Goal: Navigation & Orientation: Find specific page/section

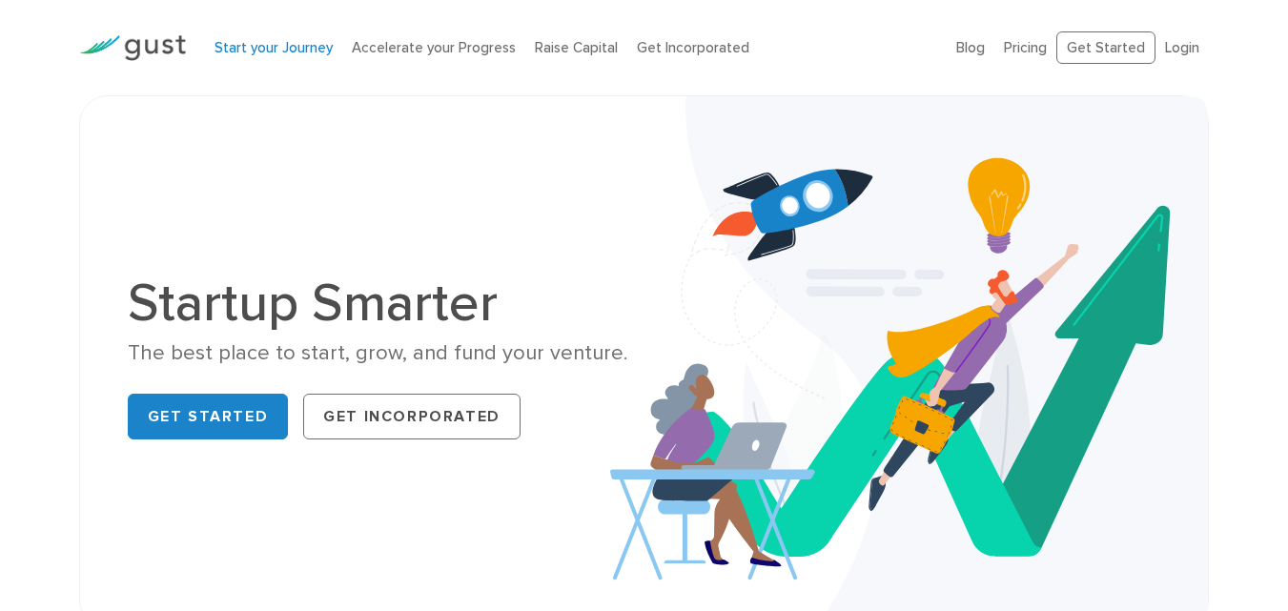
click at [257, 46] on link "Start your Journey" at bounding box center [274, 47] width 118 height 17
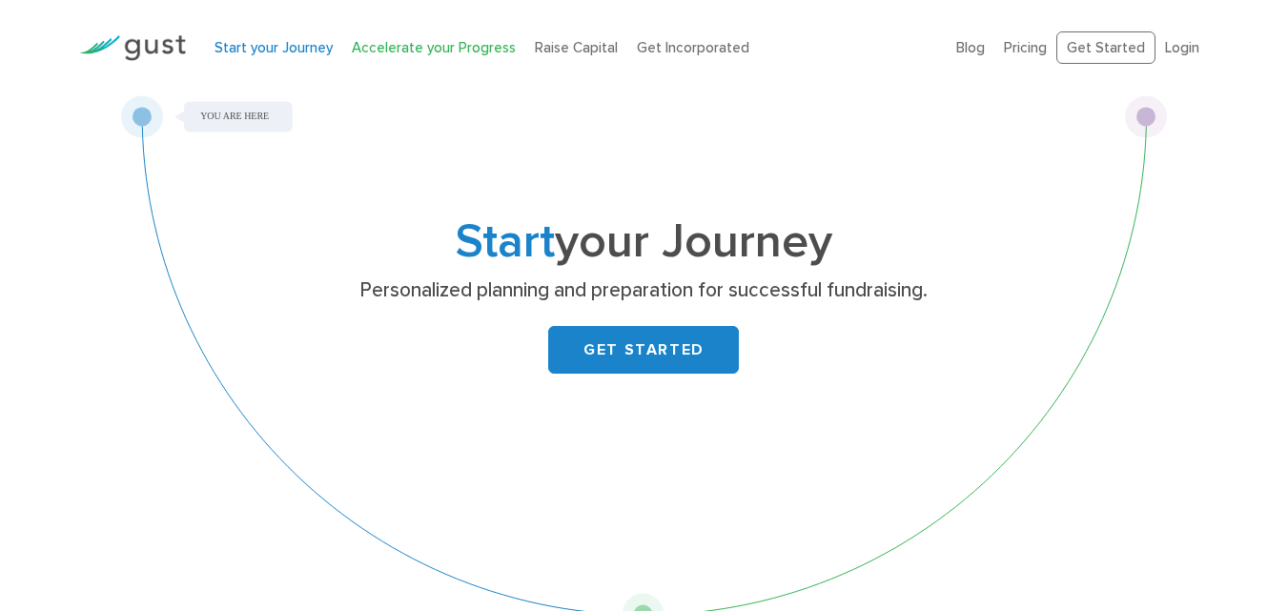
click at [374, 51] on link "Accelerate your Progress" at bounding box center [434, 47] width 164 height 17
